Goal: Task Accomplishment & Management: Use online tool/utility

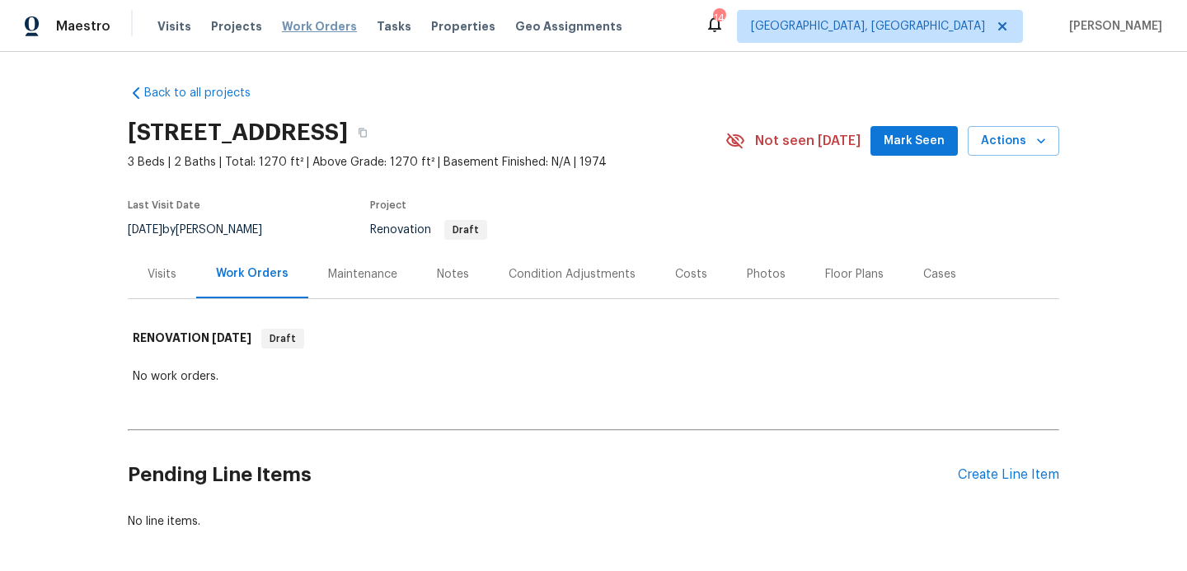
click at [299, 27] on span "Work Orders" at bounding box center [319, 26] width 75 height 16
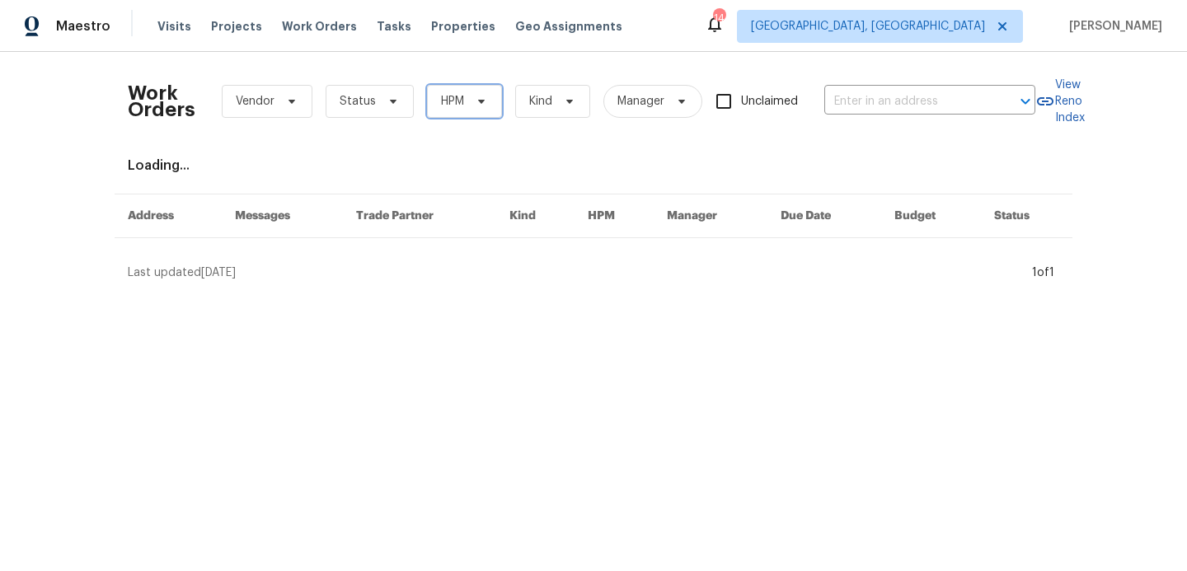
click at [453, 108] on span "HPM" at bounding box center [452, 101] width 23 height 16
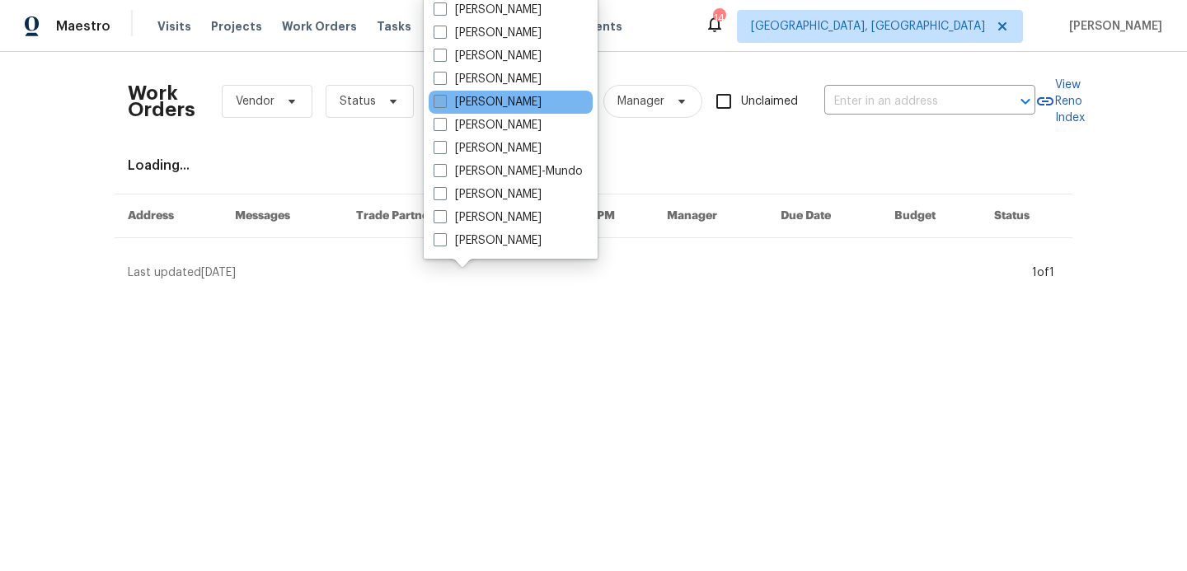
click at [444, 104] on span at bounding box center [440, 101] width 13 height 13
click at [444, 104] on input "[PERSON_NAME]" at bounding box center [439, 99] width 11 height 11
checkbox input "true"
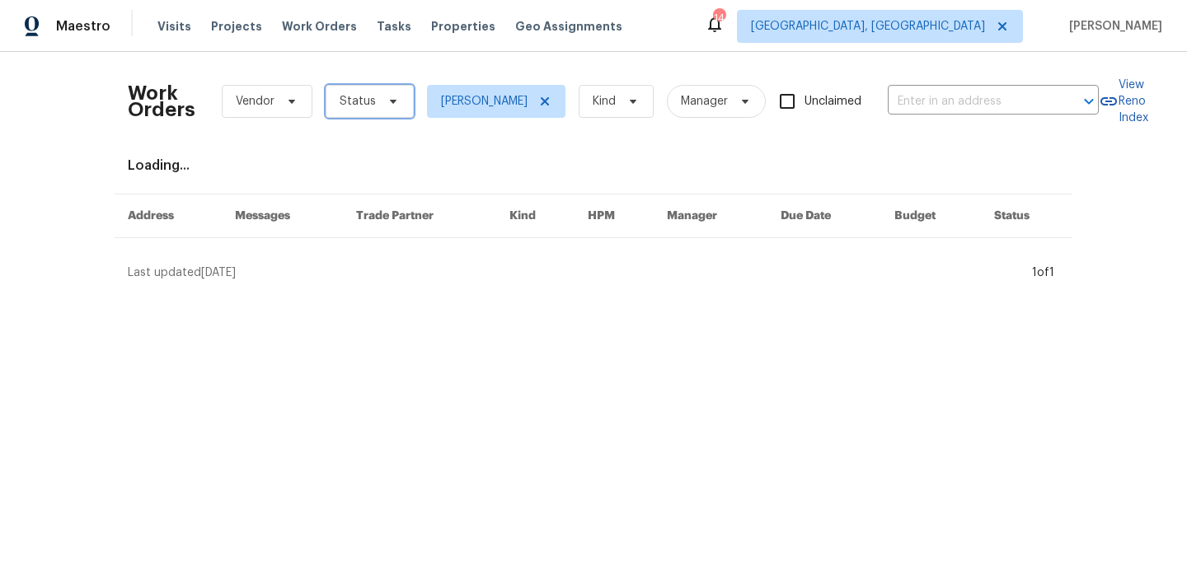
click at [388, 103] on icon at bounding box center [393, 101] width 13 height 13
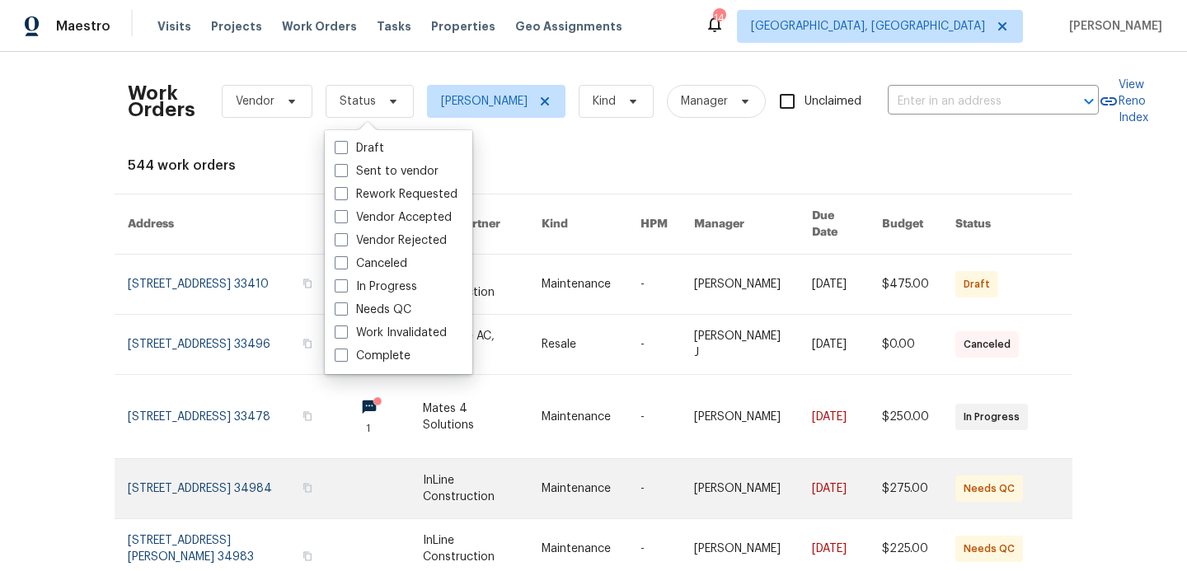
click at [469, 467] on link at bounding box center [482, 488] width 119 height 59
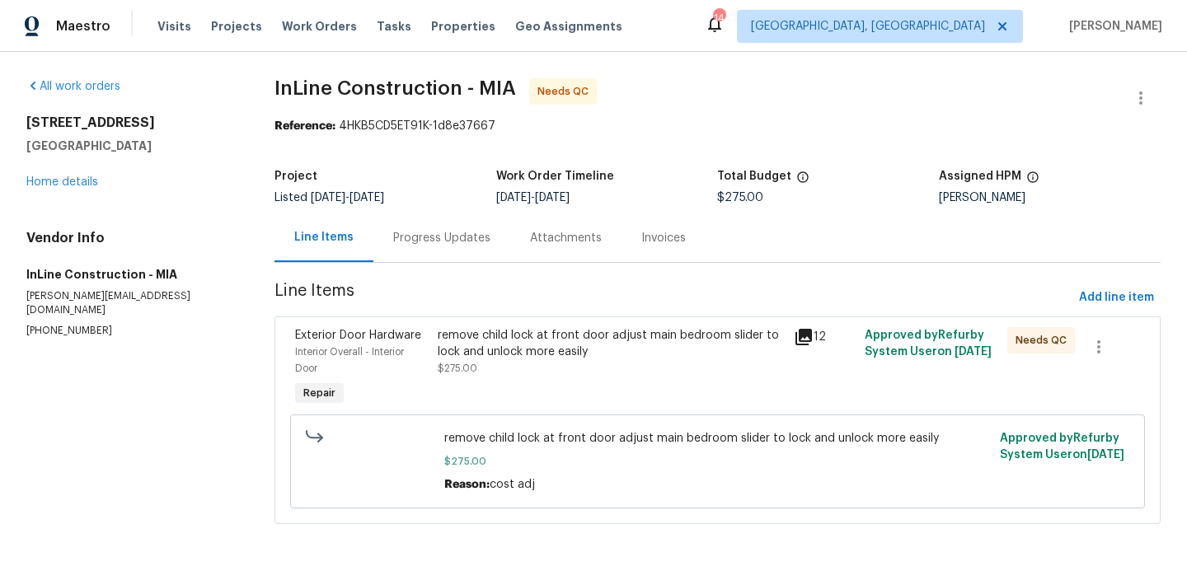
click at [554, 345] on div "remove child lock at front door adjust main bedroom slider to lock and unlock m…" at bounding box center [611, 343] width 346 height 33
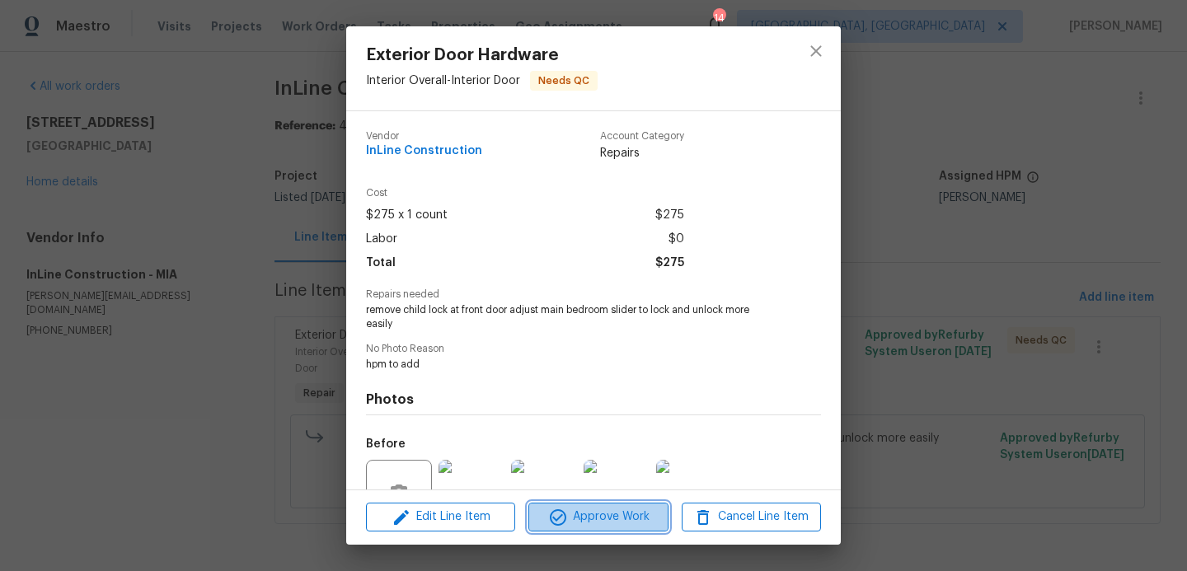
click at [614, 519] on span "Approve Work" at bounding box center [597, 517] width 129 height 21
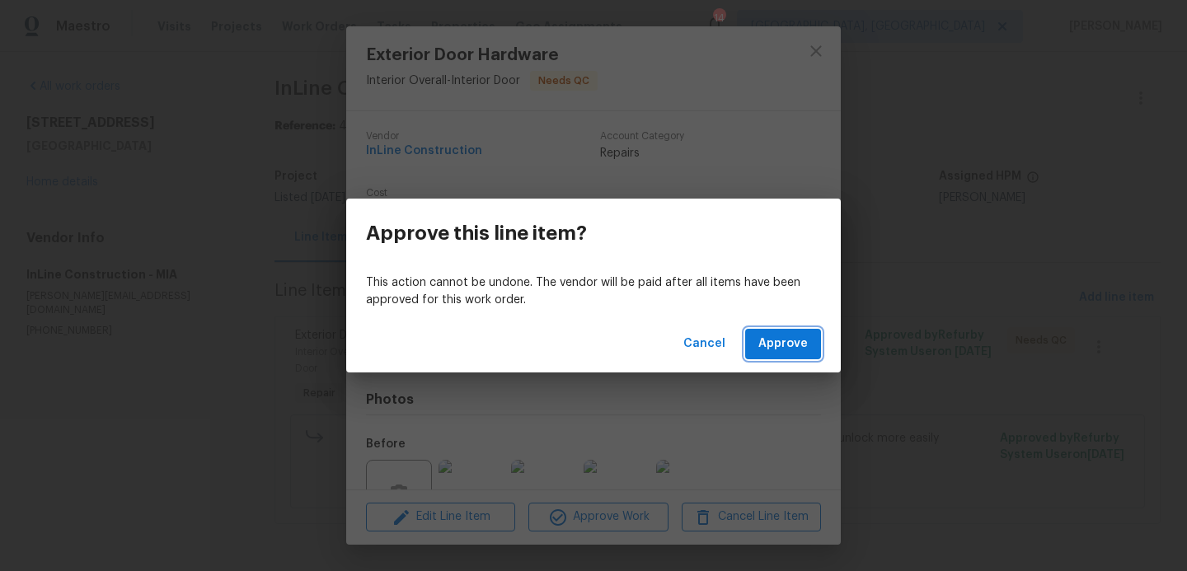
click at [773, 345] on span "Approve" at bounding box center [782, 344] width 49 height 21
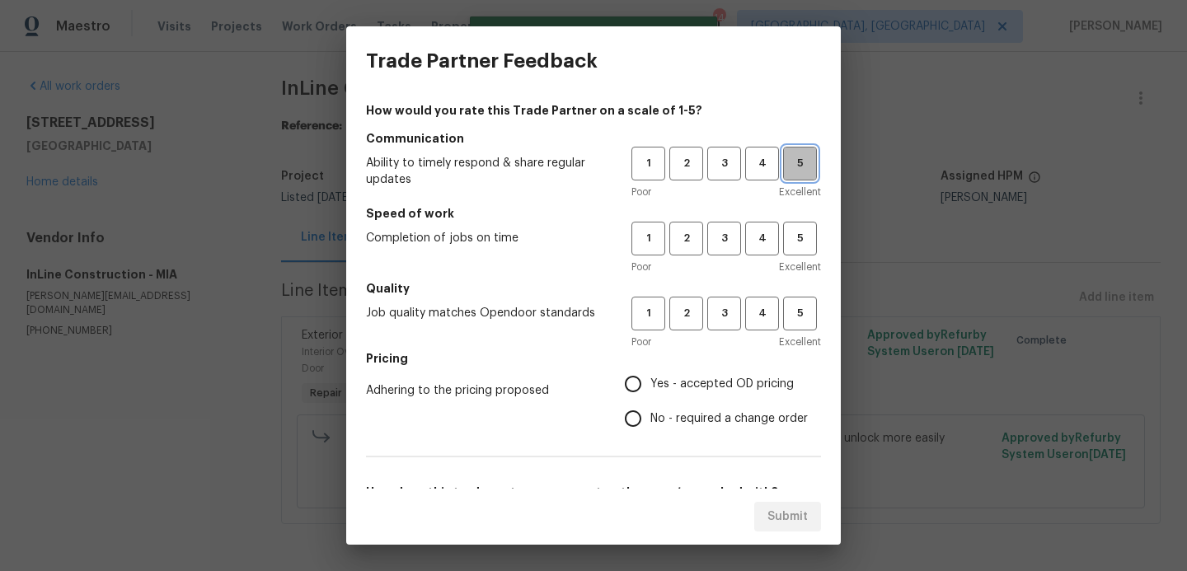
click at [794, 168] on span "5" at bounding box center [800, 163] width 30 height 19
click at [794, 239] on span "5" at bounding box center [800, 238] width 30 height 19
click at [794, 302] on button "5" at bounding box center [800, 314] width 34 height 34
click at [636, 387] on input "Yes - accepted OD pricing" at bounding box center [633, 384] width 35 height 35
radio input "true"
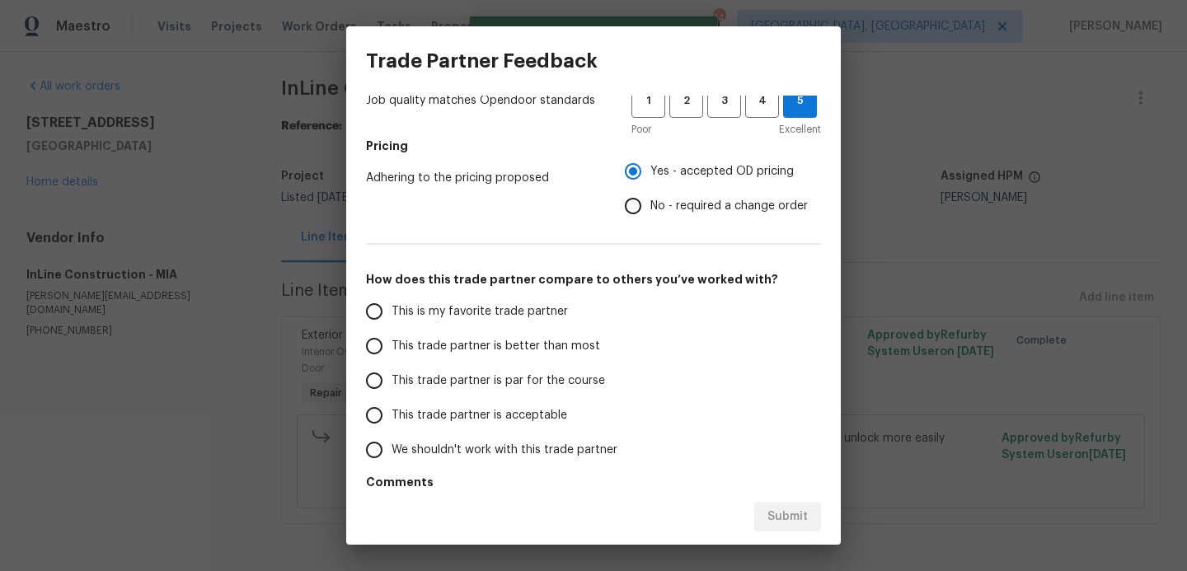
scroll to position [265, 0]
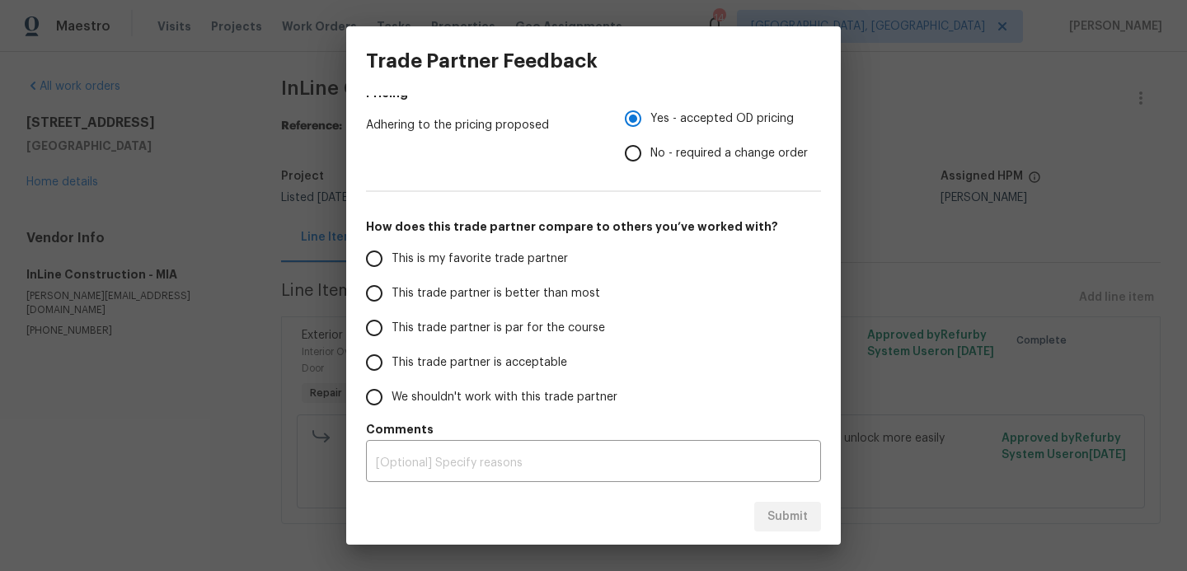
click at [370, 289] on input "This trade partner is better than most" at bounding box center [374, 293] width 35 height 35
click at [794, 522] on span "Submit" at bounding box center [787, 517] width 40 height 21
radio input "true"
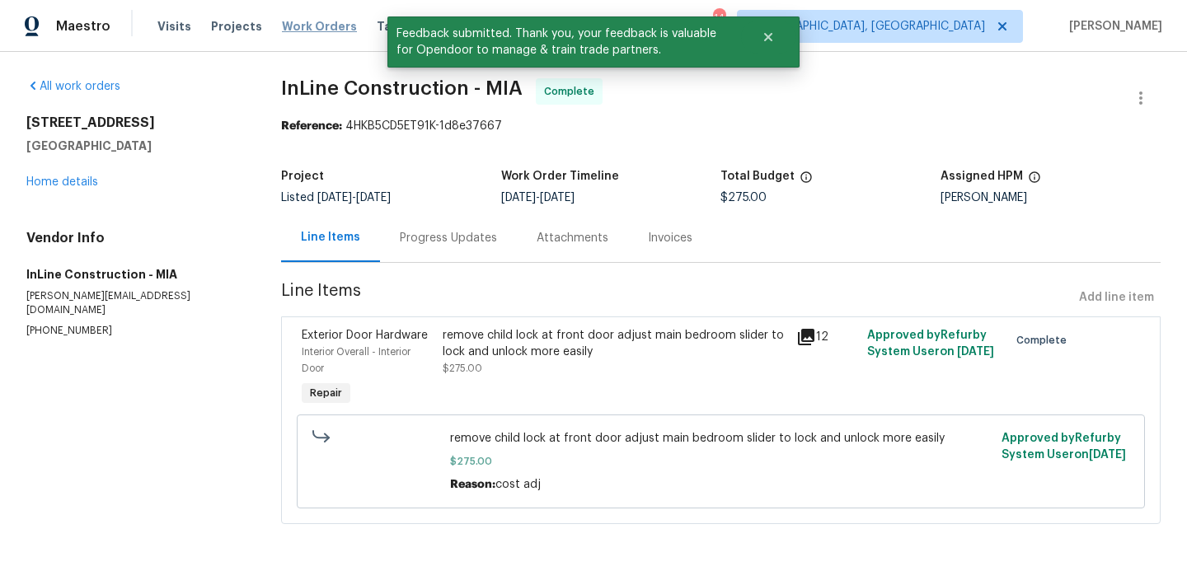
click at [316, 23] on span "Work Orders" at bounding box center [319, 26] width 75 height 16
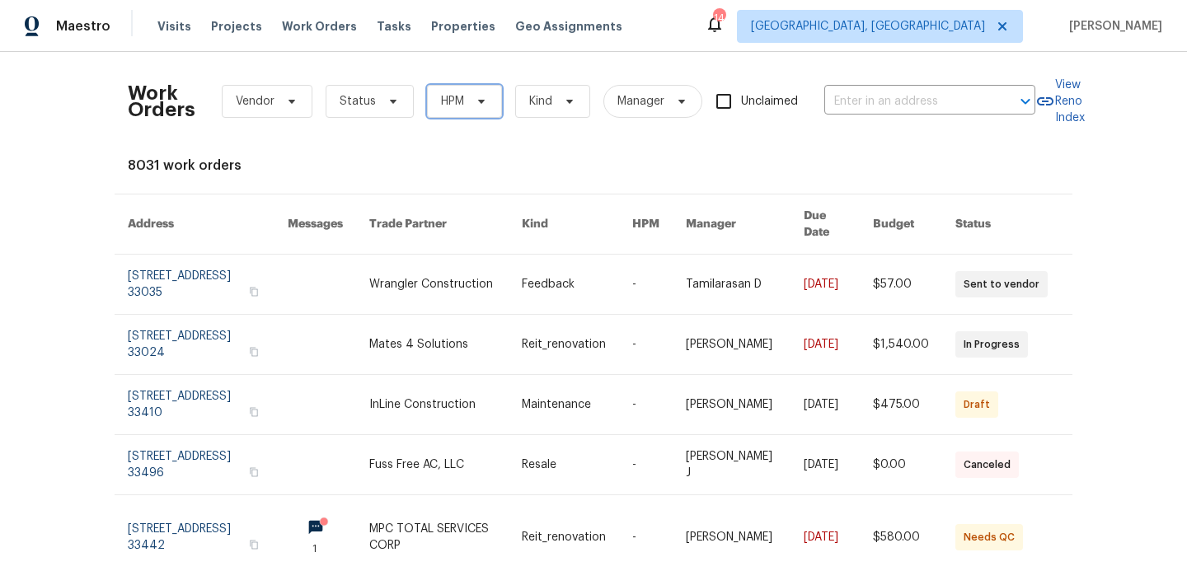
click at [455, 106] on span "HPM" at bounding box center [452, 101] width 23 height 16
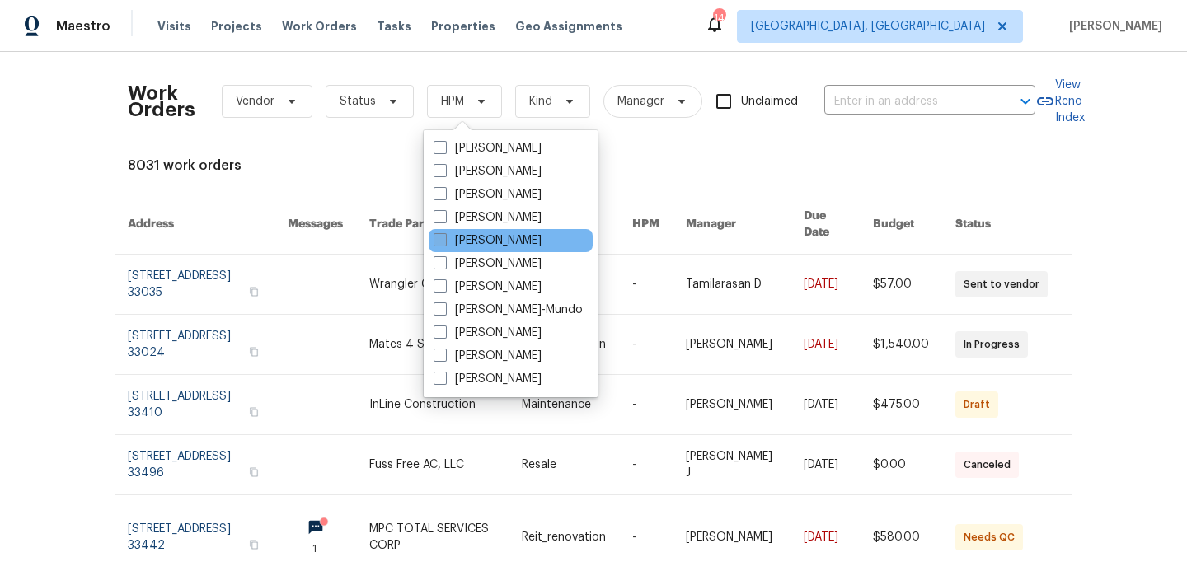
click at [454, 242] on label "[PERSON_NAME]" at bounding box center [488, 240] width 108 height 16
click at [444, 242] on input "[PERSON_NAME]" at bounding box center [439, 237] width 11 height 11
checkbox input "true"
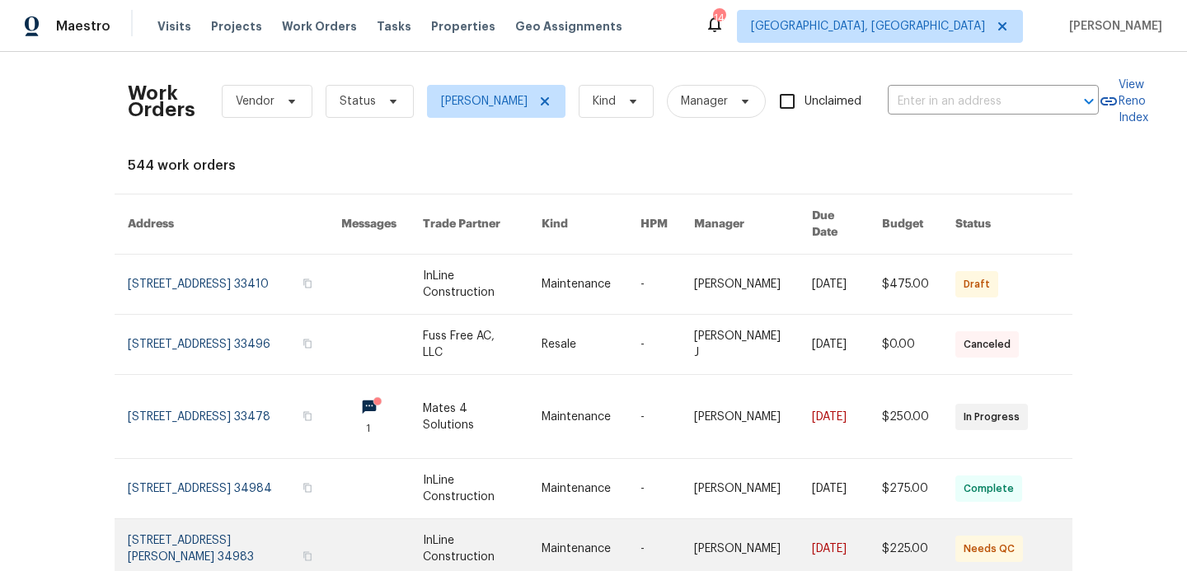
click at [483, 531] on link at bounding box center [482, 548] width 119 height 59
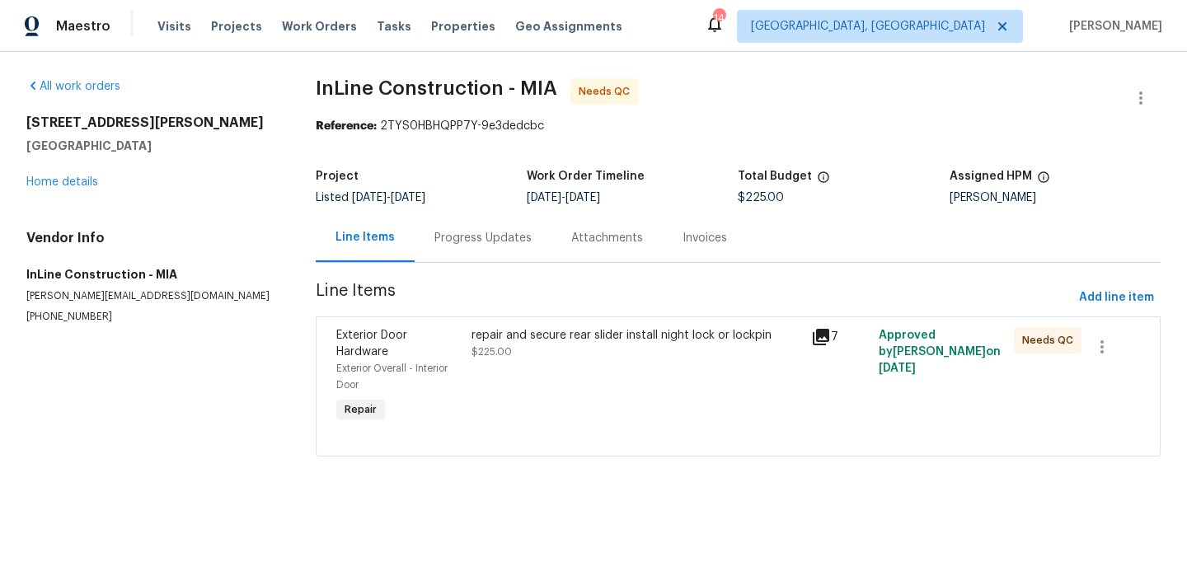
click at [572, 335] on div "repair and secure rear slider install night lock or lockpin" at bounding box center [635, 335] width 329 height 16
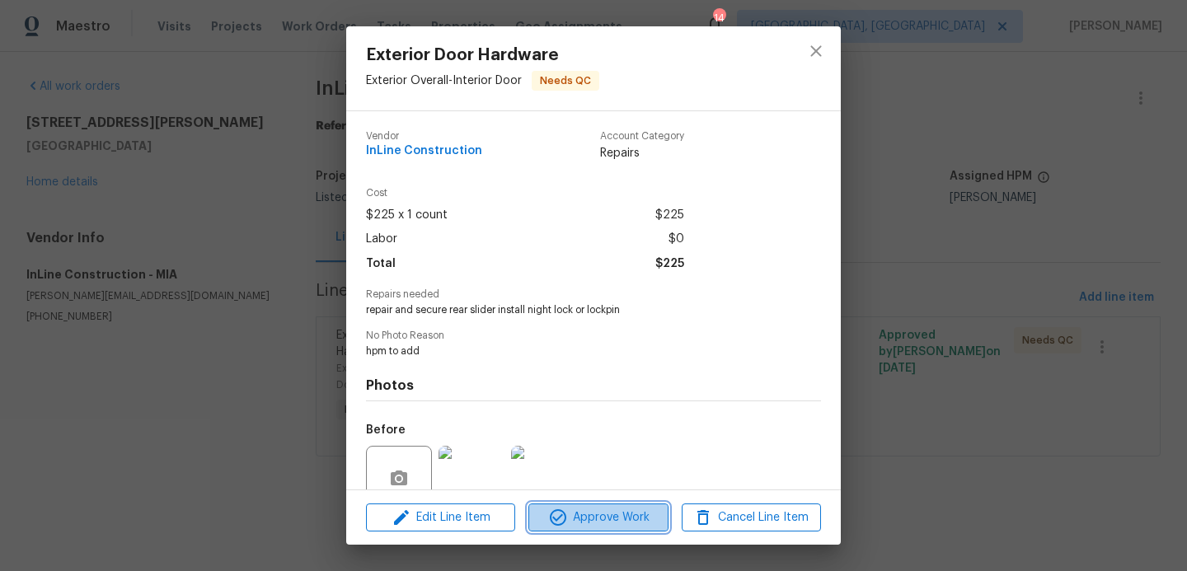
click at [612, 513] on span "Approve Work" at bounding box center [597, 518] width 129 height 21
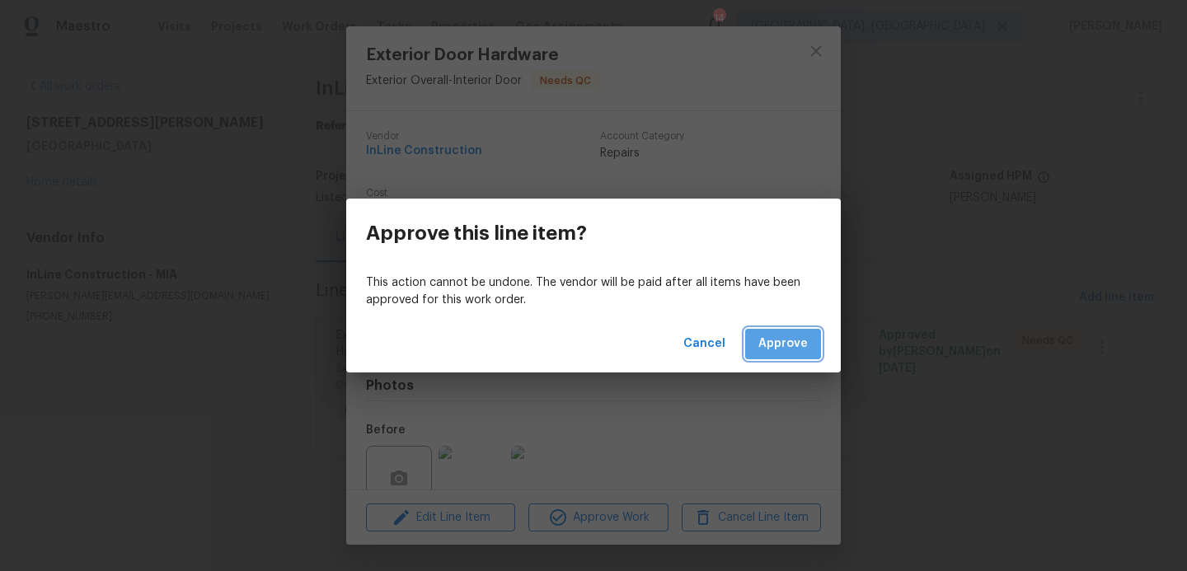
click at [788, 331] on button "Approve" at bounding box center [783, 344] width 76 height 30
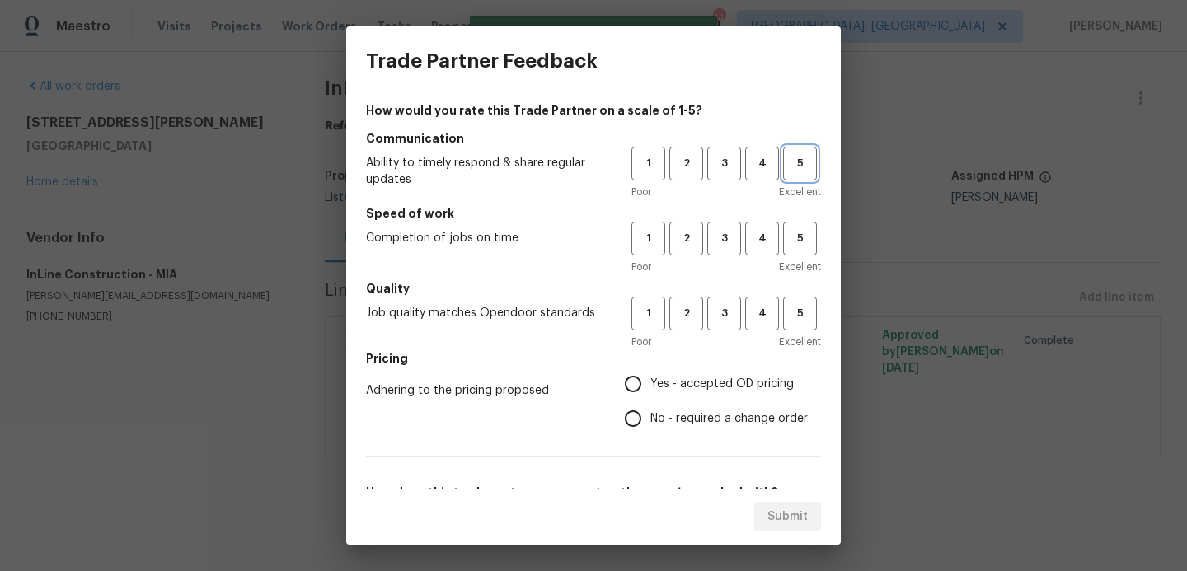
click at [801, 176] on button "5" at bounding box center [800, 164] width 34 height 34
click at [794, 250] on button "5" at bounding box center [800, 239] width 34 height 34
click at [795, 324] on button "5" at bounding box center [800, 314] width 34 height 34
click at [639, 384] on input "Yes - accepted OD pricing" at bounding box center [633, 384] width 35 height 35
radio input "true"
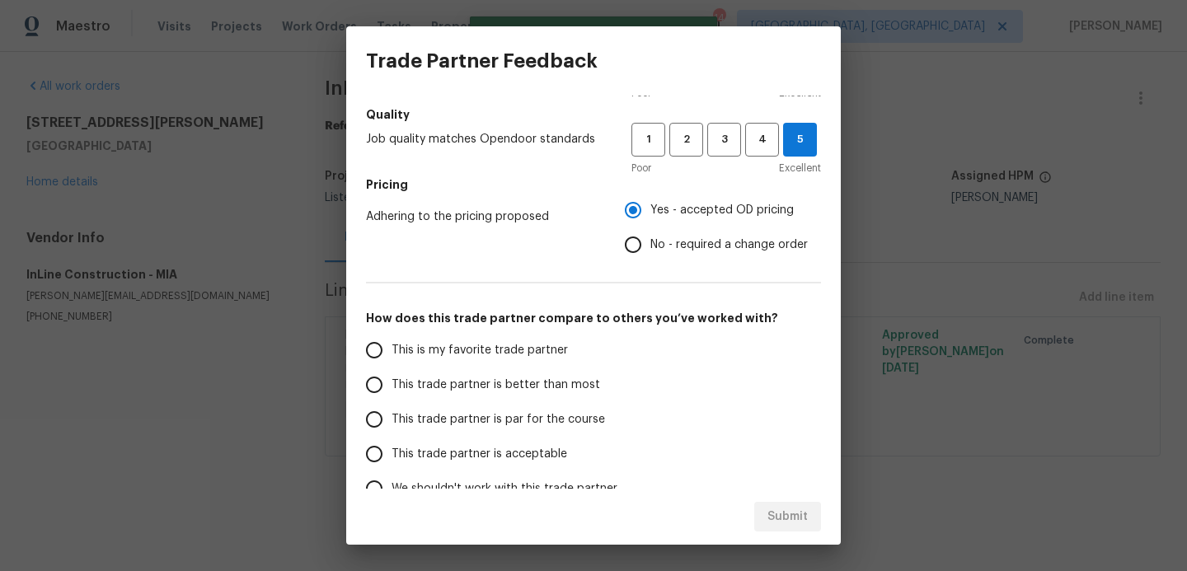
scroll to position [265, 0]
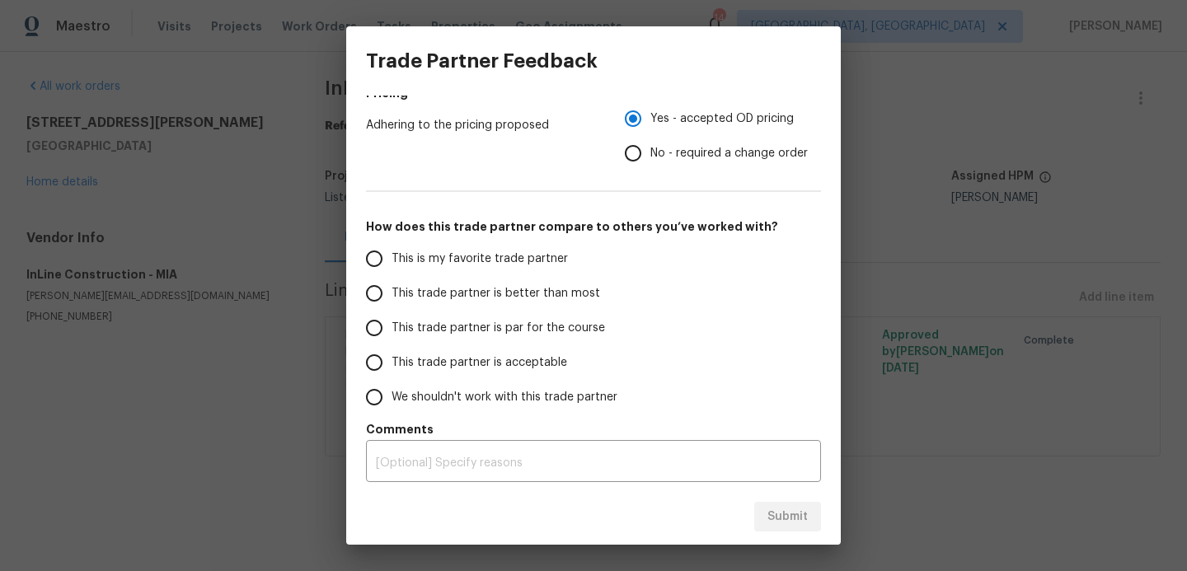
click at [378, 294] on input "This trade partner is better than most" at bounding box center [374, 293] width 35 height 35
click at [776, 523] on span "Submit" at bounding box center [787, 517] width 40 height 21
radio input "true"
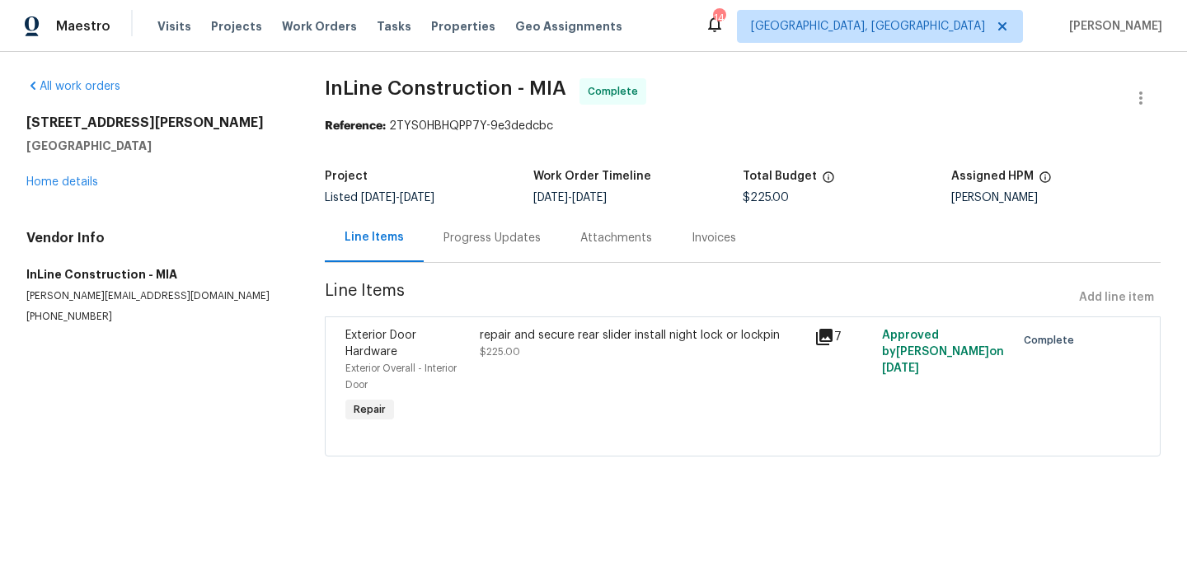
radio input "false"
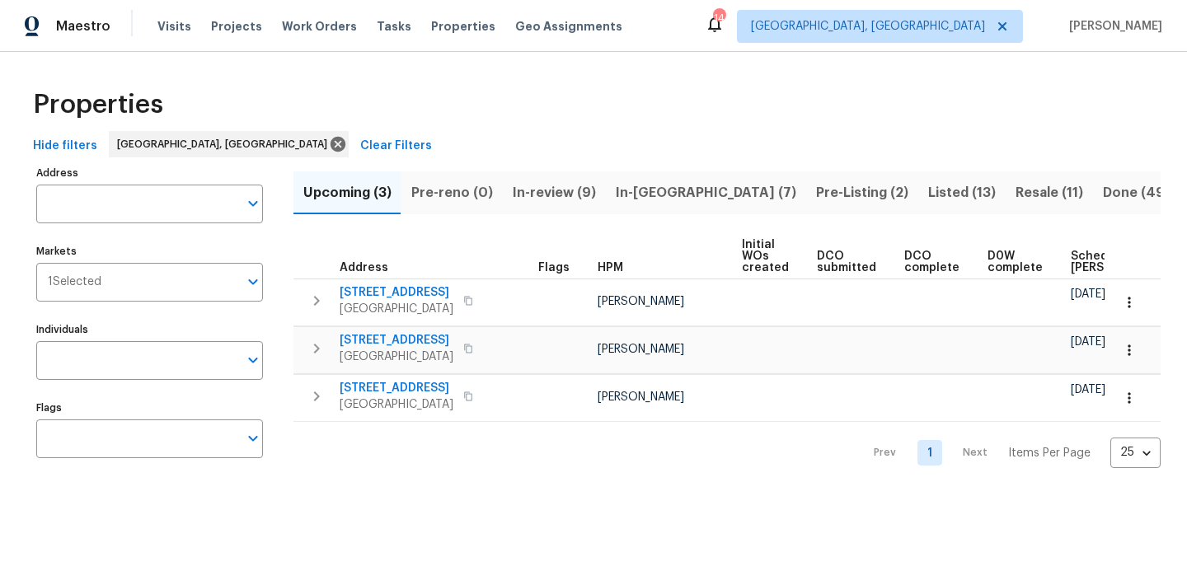
scroll to position [0, 176]
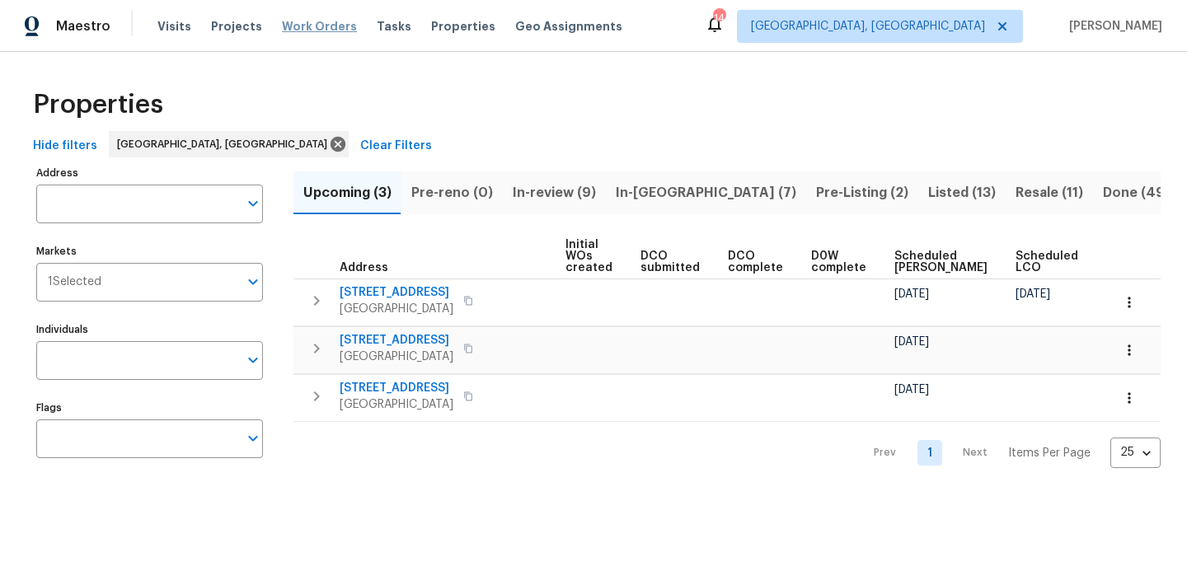
click at [295, 26] on span "Work Orders" at bounding box center [319, 26] width 75 height 16
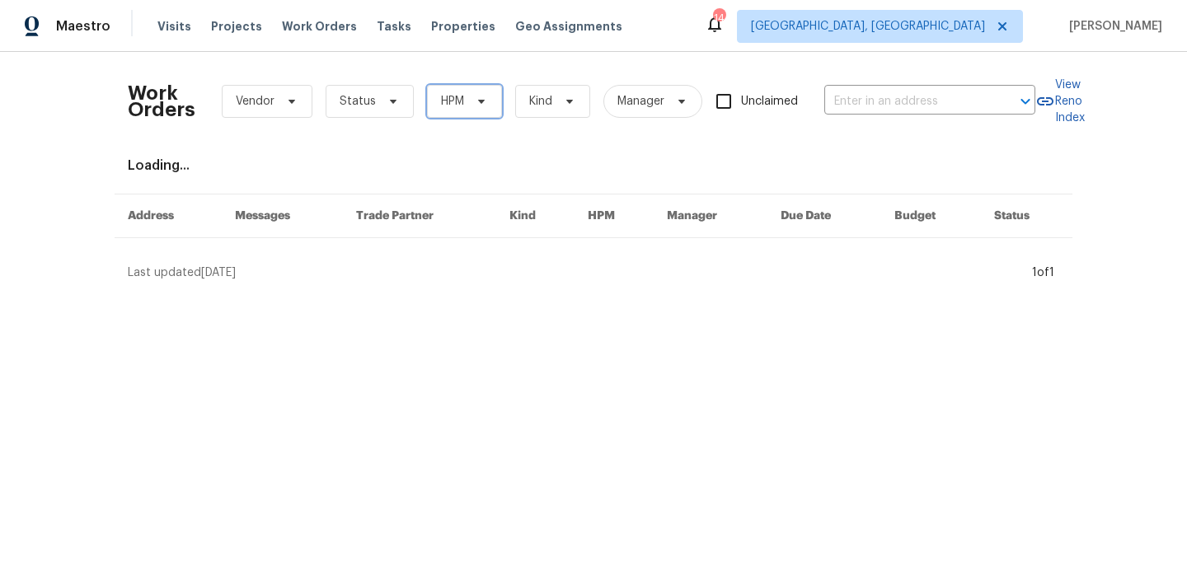
click at [471, 102] on span at bounding box center [479, 101] width 18 height 13
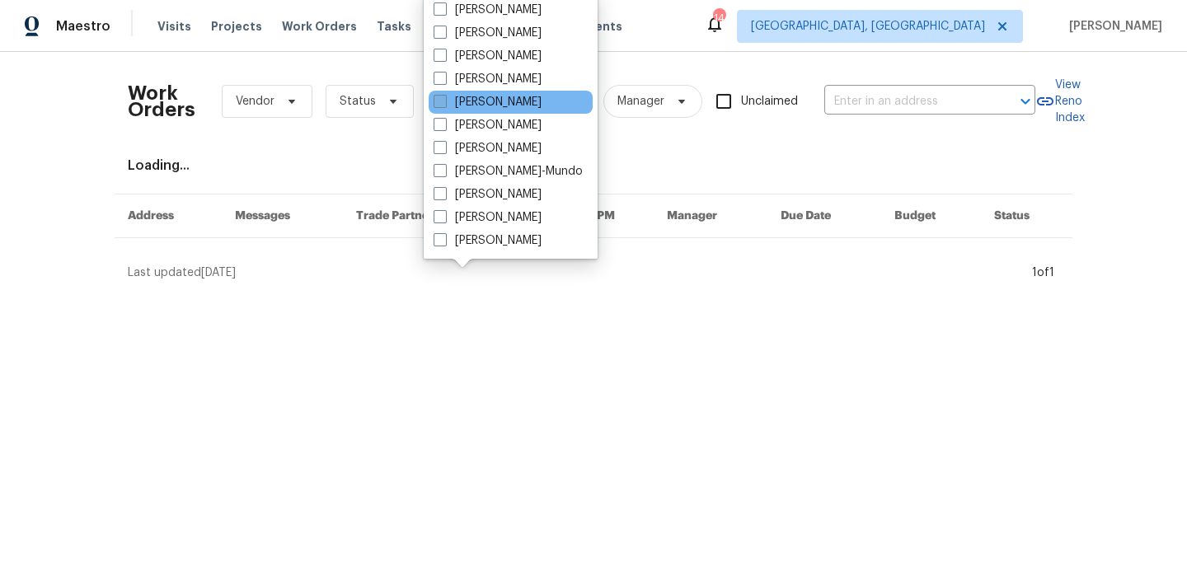
click at [438, 106] on span at bounding box center [440, 101] width 13 height 13
click at [438, 105] on input "[PERSON_NAME]" at bounding box center [439, 99] width 11 height 11
checkbox input "true"
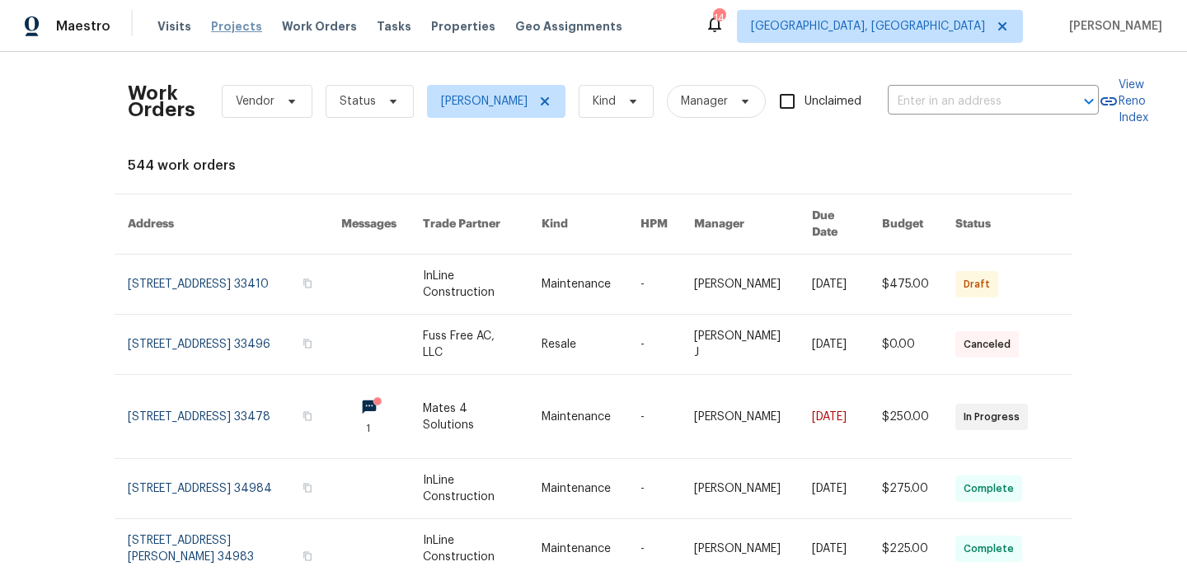
click at [223, 29] on span "Projects" at bounding box center [236, 26] width 51 height 16
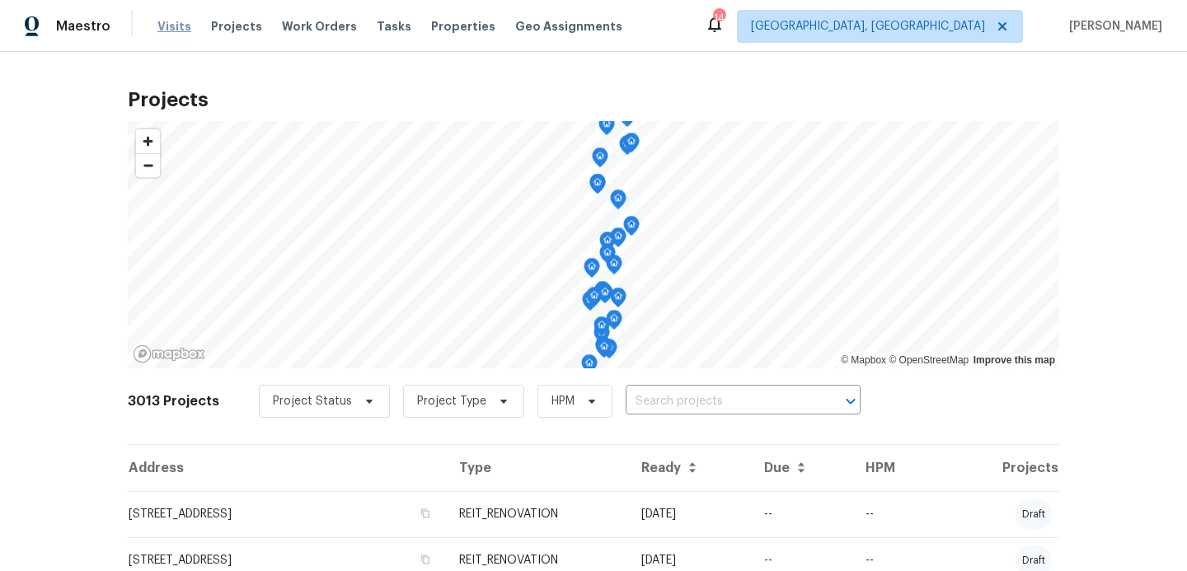
click at [163, 28] on span "Visits" at bounding box center [174, 26] width 34 height 16
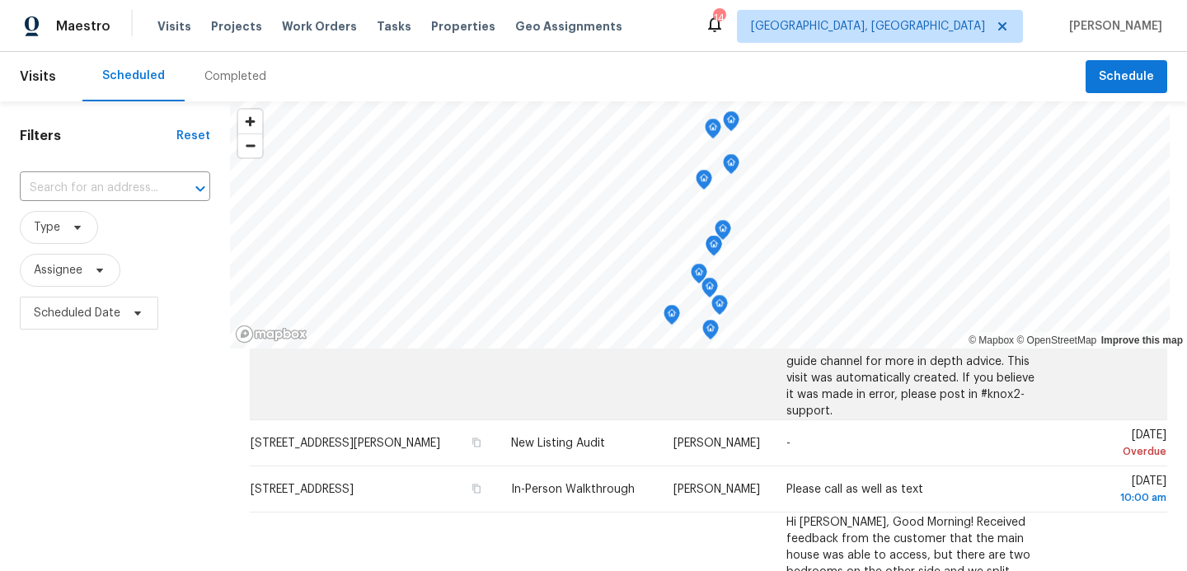
scroll to position [452, 0]
